Goal: Navigation & Orientation: Find specific page/section

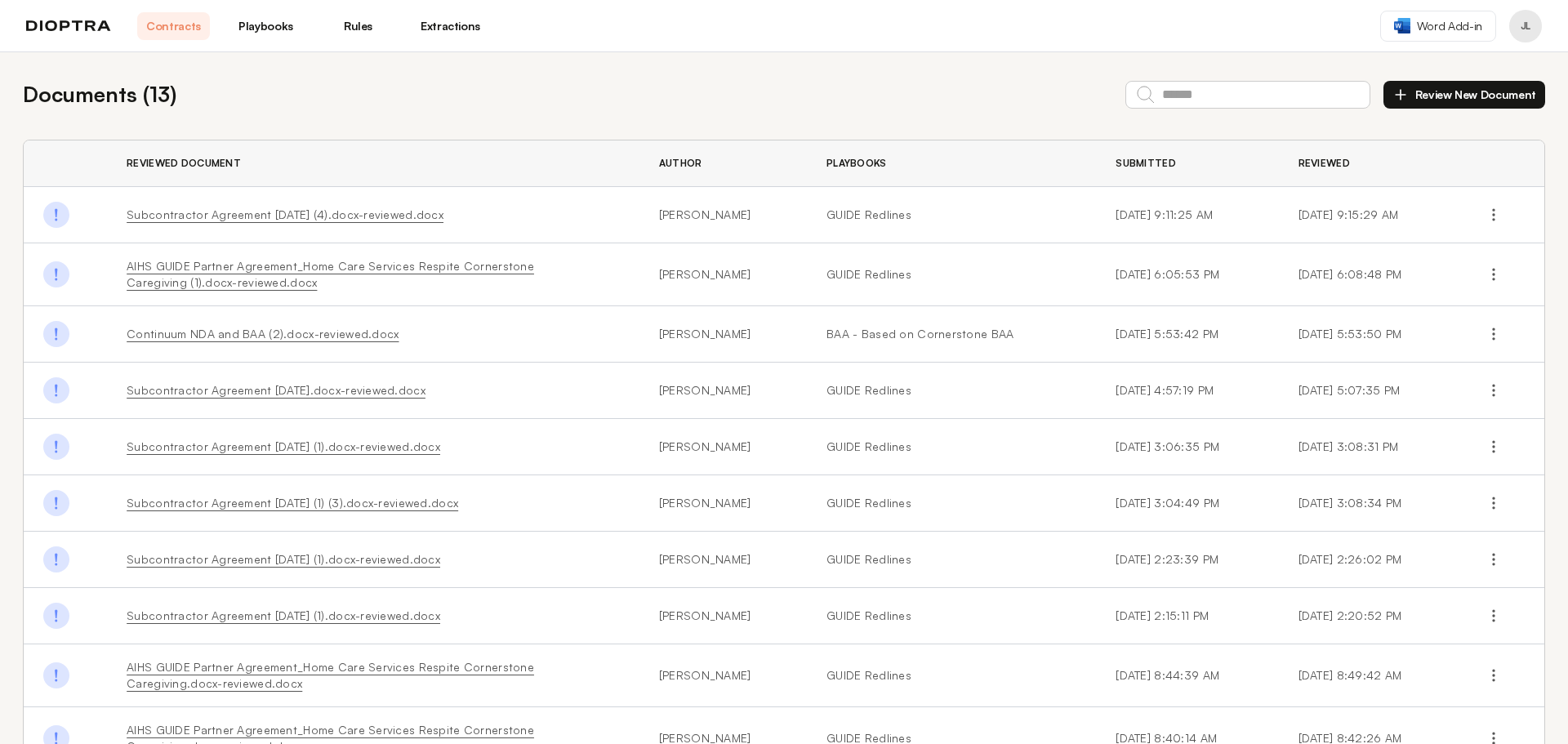
click at [288, 25] on link "Playbooks" at bounding box center [266, 25] width 73 height 28
